Goal: Information Seeking & Learning: Find specific fact

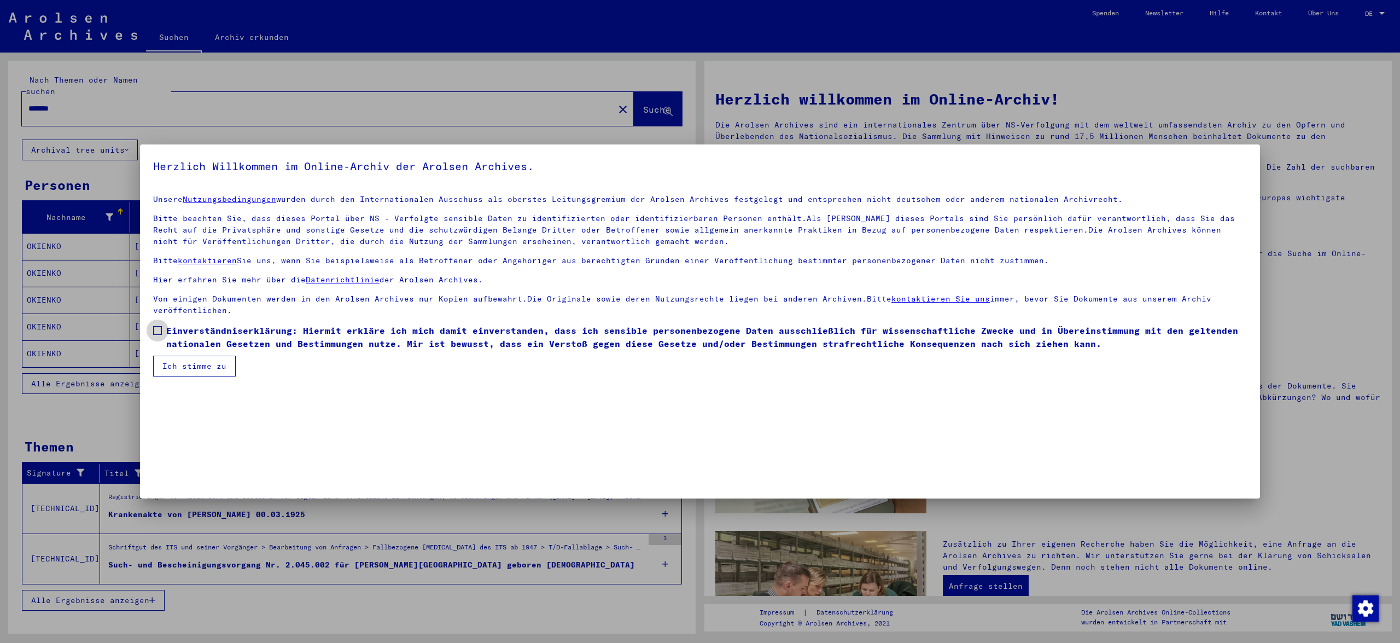
click at [159, 325] on label "Einverständniserklärung: Hiermit erkläre ich mich damit einverstanden, dass ich…" at bounding box center [700, 337] width 1094 height 26
click at [196, 364] on button "Ich stimme zu" at bounding box center [194, 365] width 83 height 21
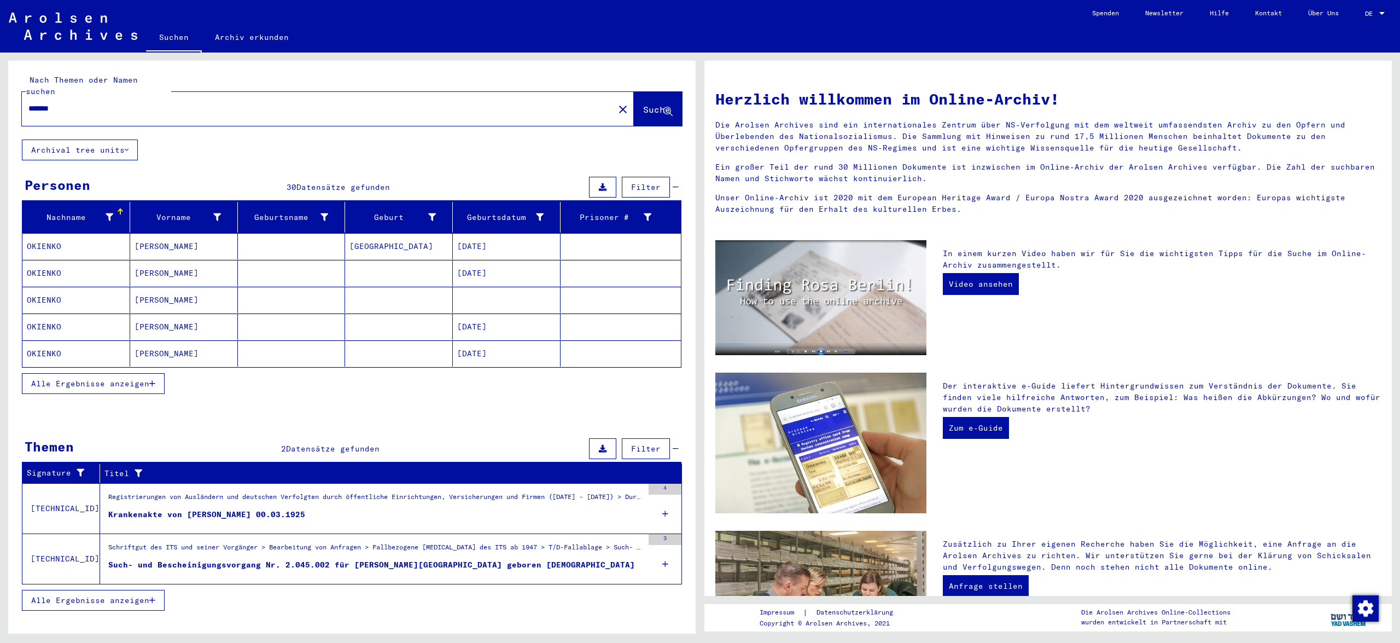
click at [120, 378] on span "Alle Ergebnisse anzeigen" at bounding box center [90, 383] width 118 height 10
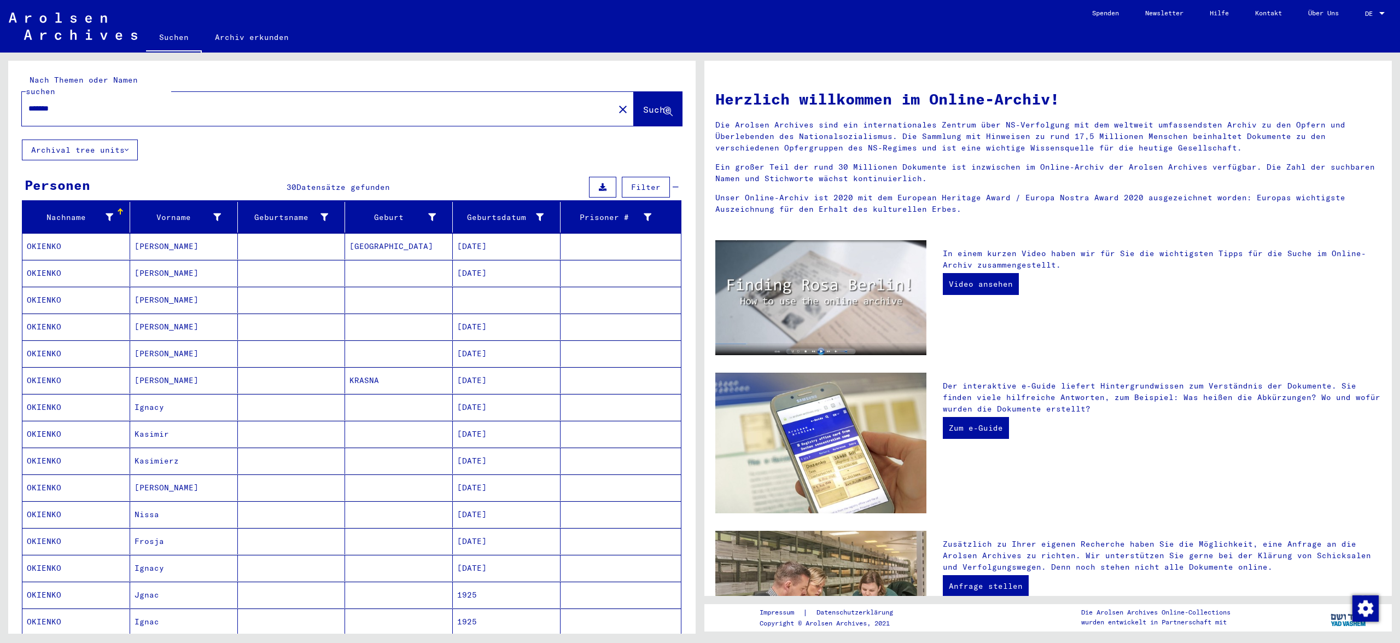
click at [263, 394] on mat-cell at bounding box center [292, 407] width 108 height 26
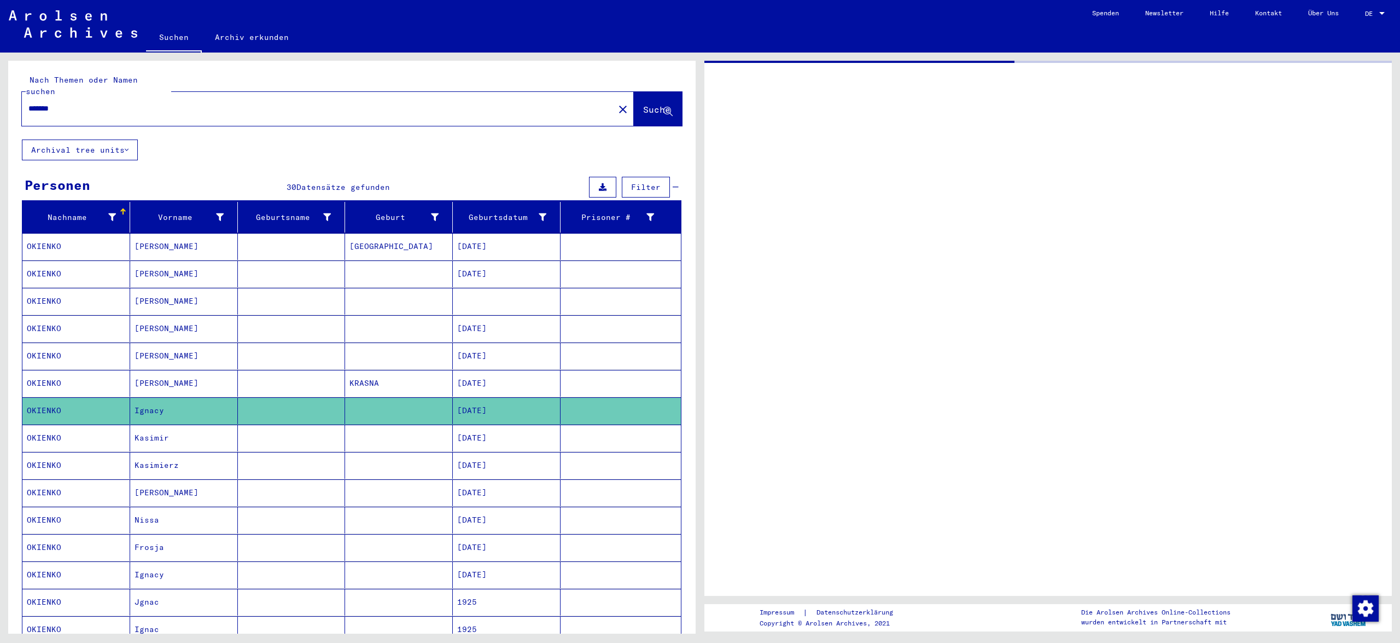
click at [263, 385] on mat-row "OKIENKO [PERSON_NAME] [DATE]" at bounding box center [351, 383] width 658 height 27
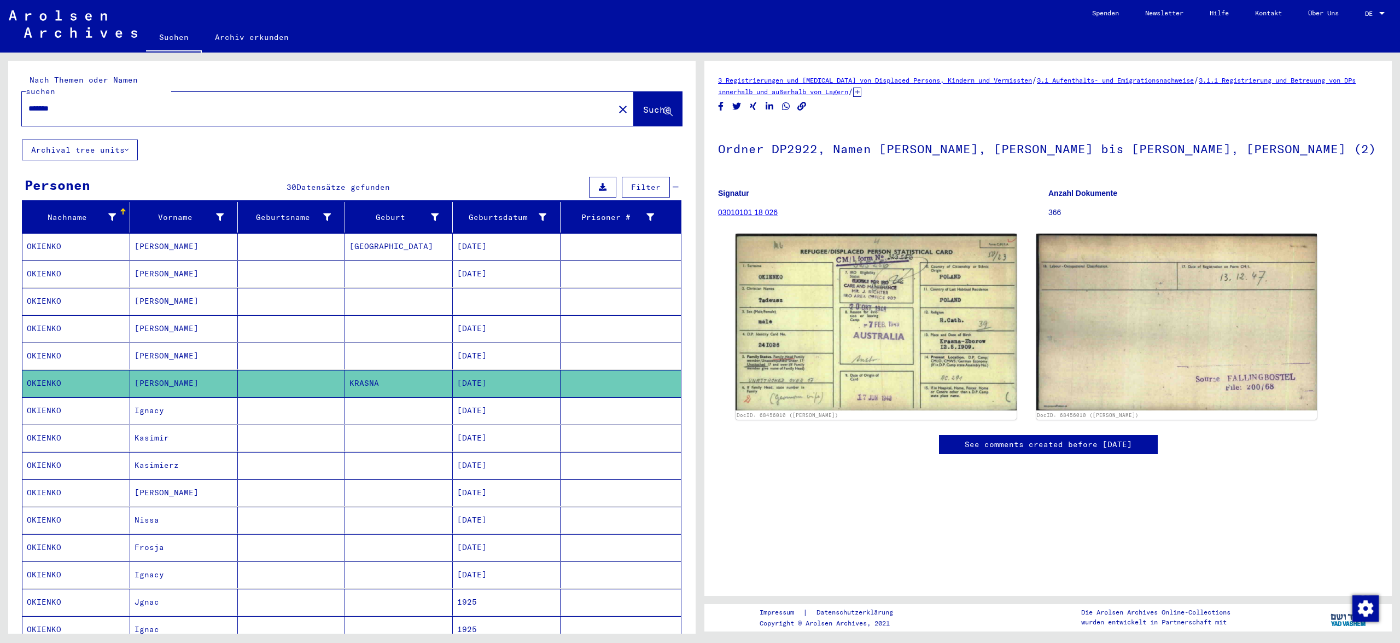
click at [77, 103] on input "*******" at bounding box center [317, 108] width 579 height 11
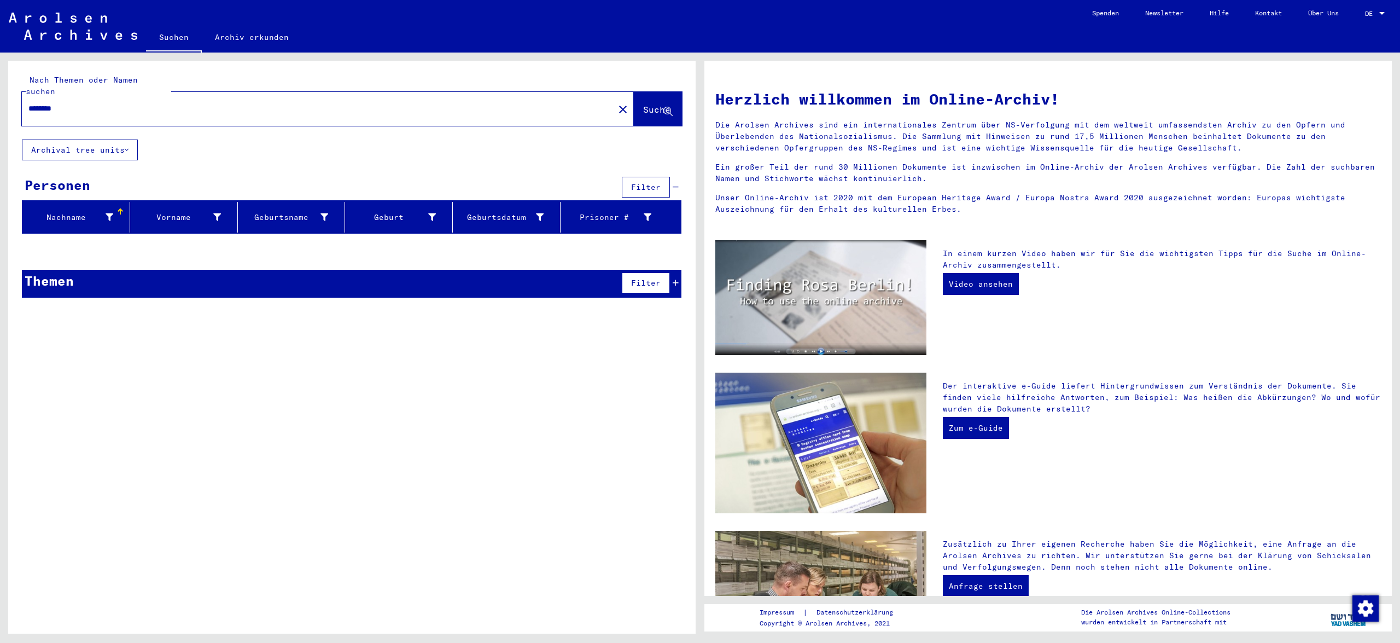
type input "*******"
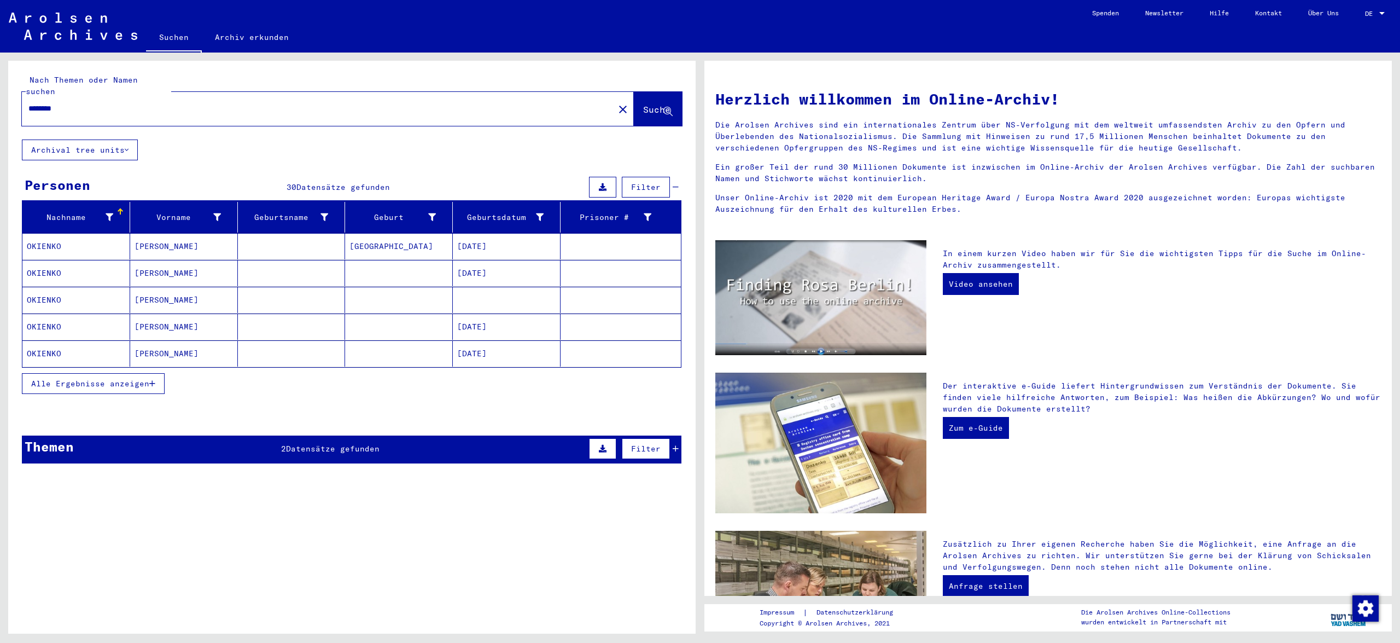
click at [133, 383] on div "Alle Ergebnisse anzeigen" at bounding box center [352, 384] width 660 height 32
click at [133, 378] on span "Alle Ergebnisse anzeigen" at bounding box center [90, 383] width 118 height 10
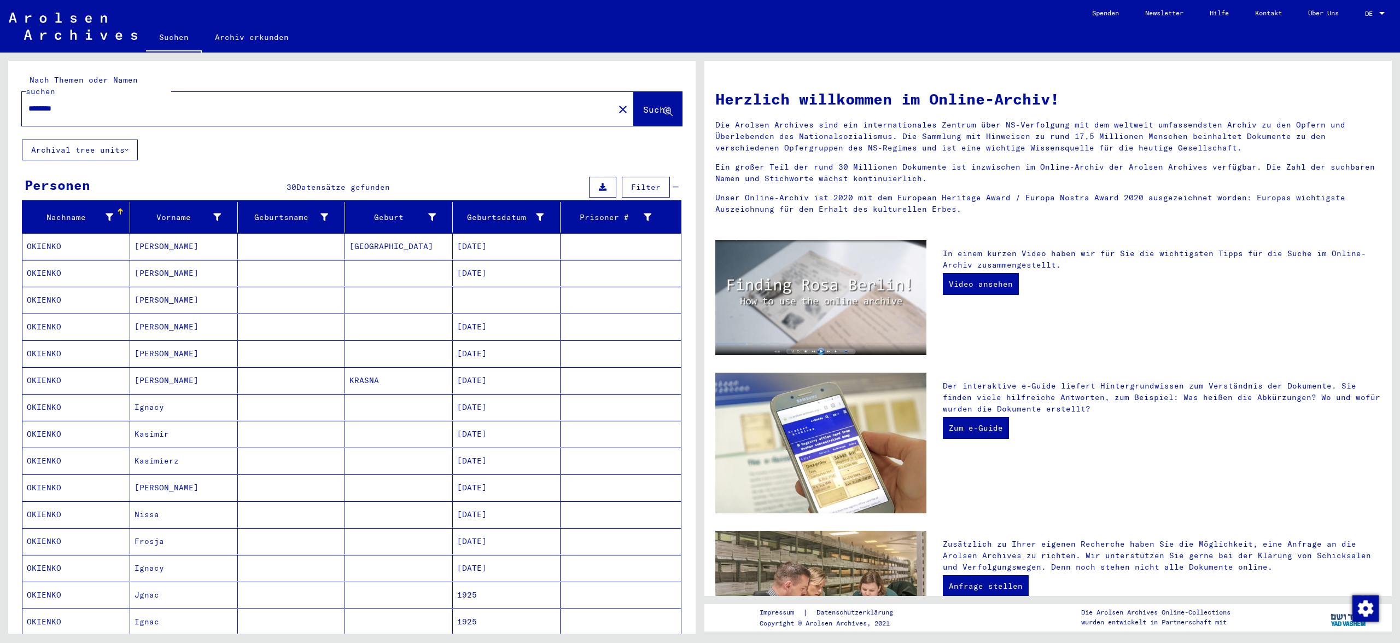
scroll to position [529, 0]
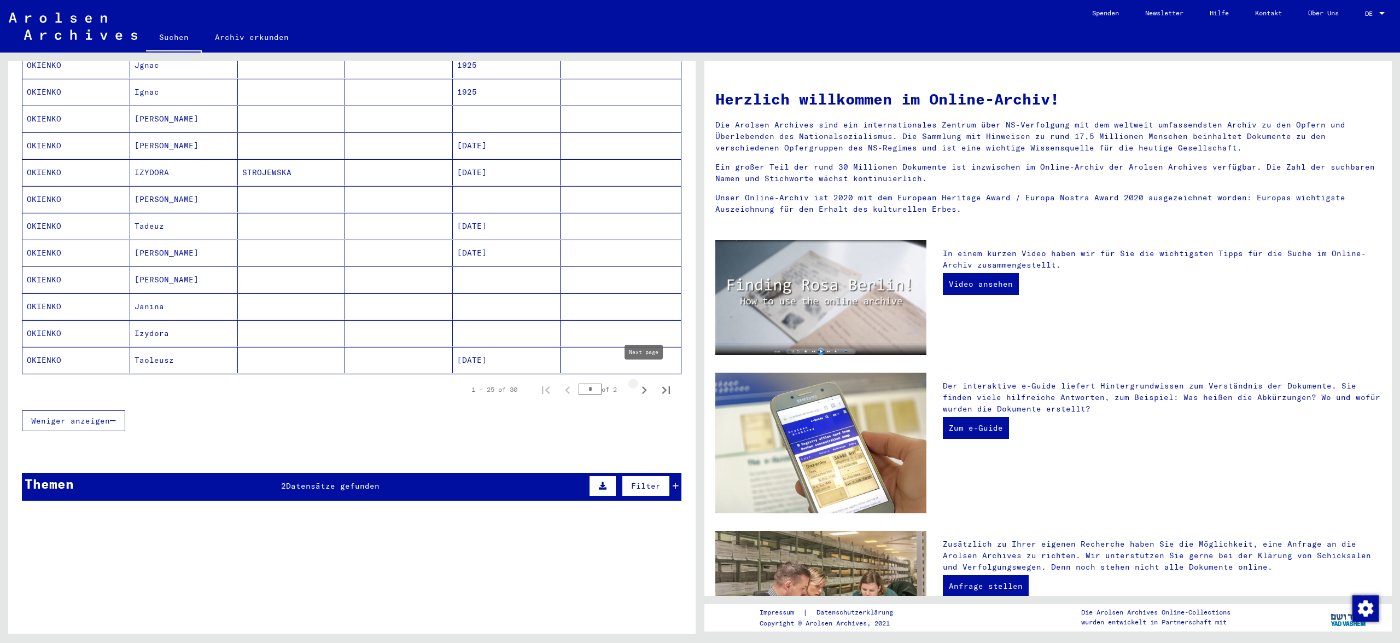
click at [646, 382] on icon "Next page" at bounding box center [644, 389] width 15 height 15
type input "*"
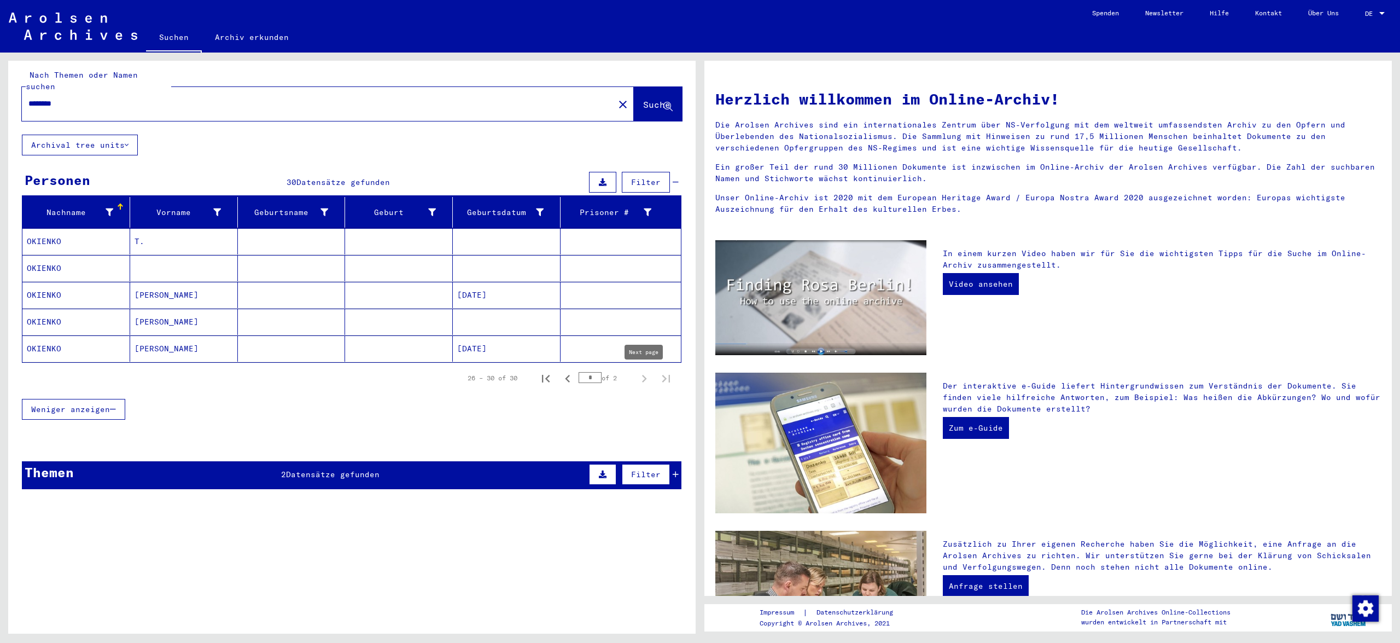
scroll to position [0, 0]
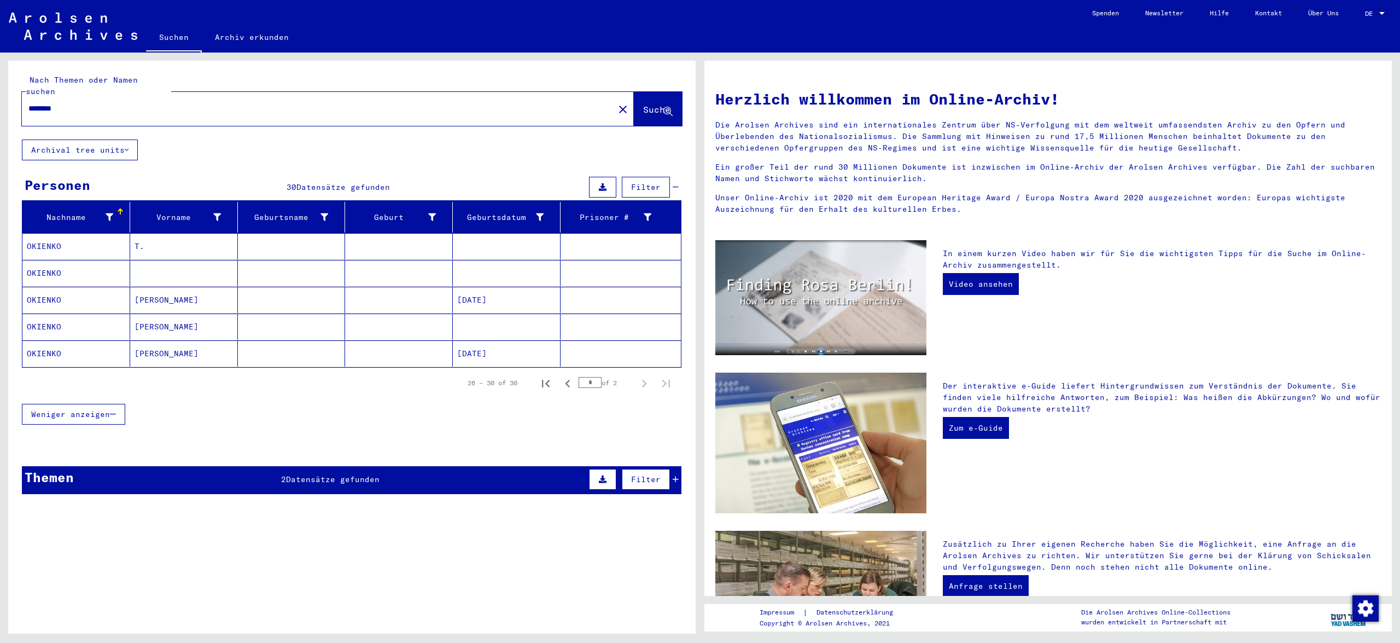
click at [386, 270] on mat-cell at bounding box center [399, 273] width 108 height 26
